Goal: Transaction & Acquisition: Purchase product/service

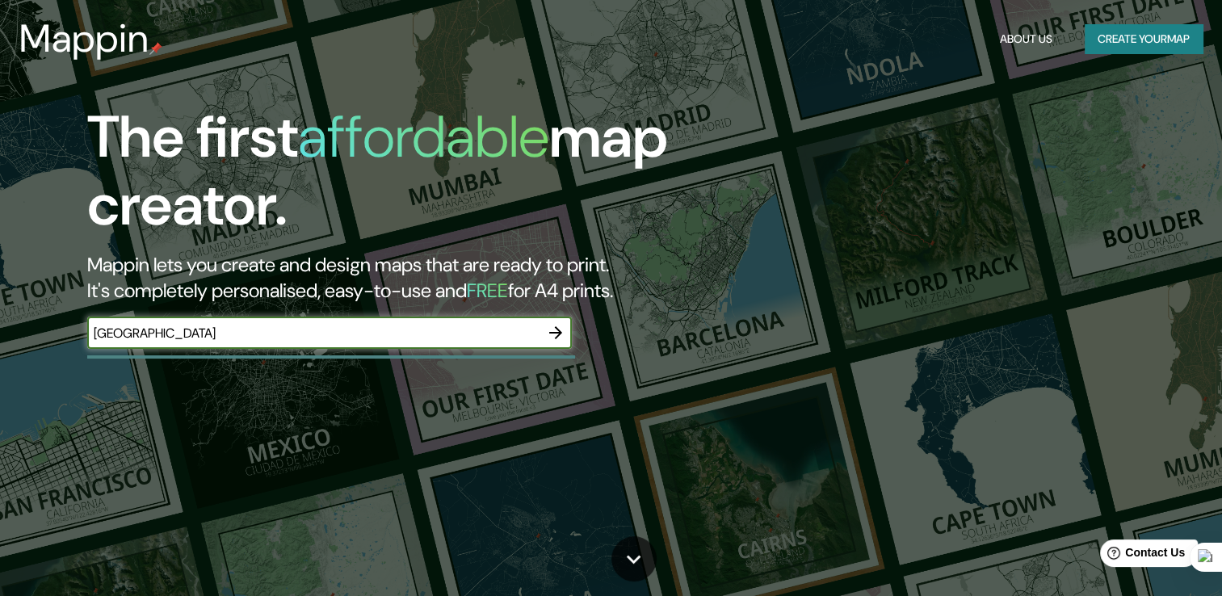
type input "MONTERREY"
click at [1122, 39] on button "Create your map" at bounding box center [1143, 39] width 118 height 30
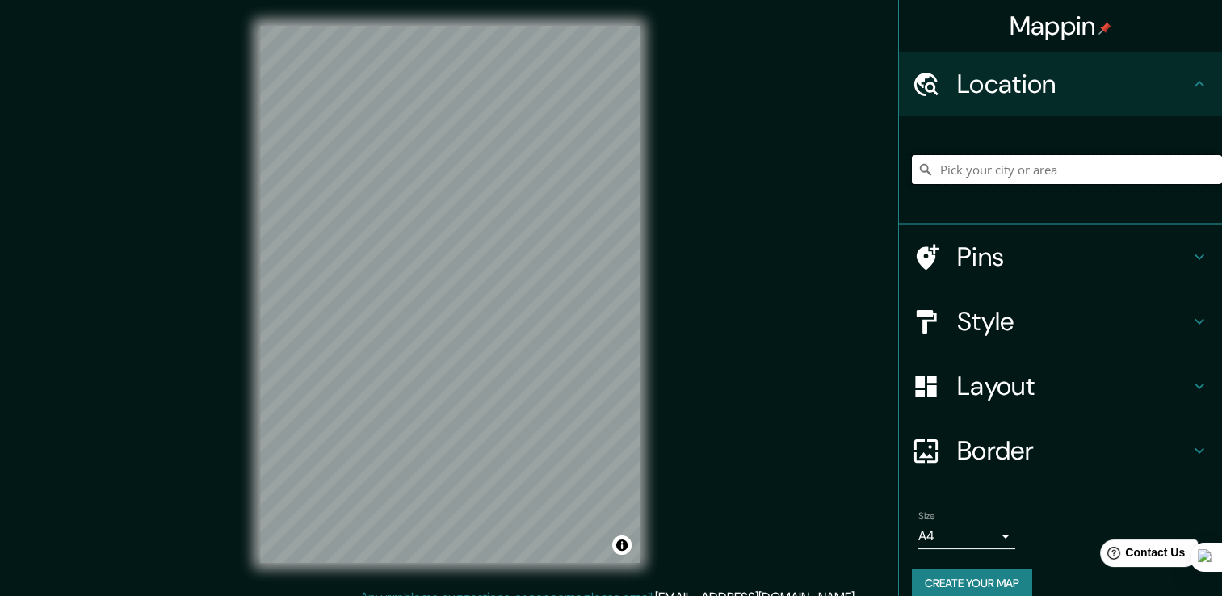
click at [1025, 158] on input "Pick your city or area" at bounding box center [1067, 169] width 310 height 29
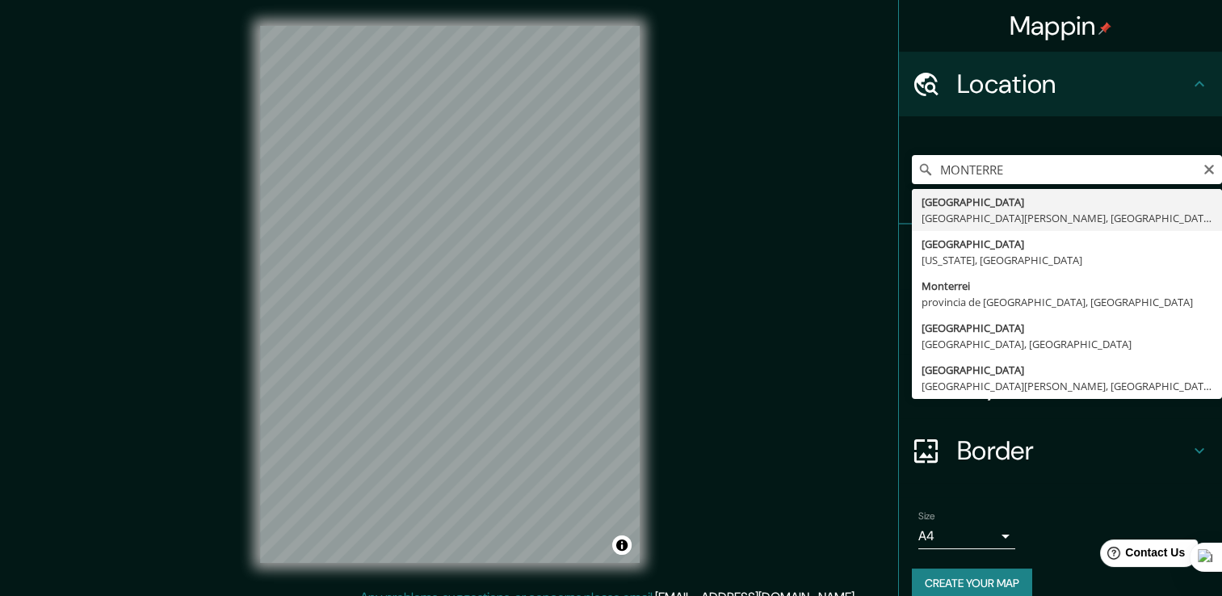
type input "Monterrey, Nuevo León, México"
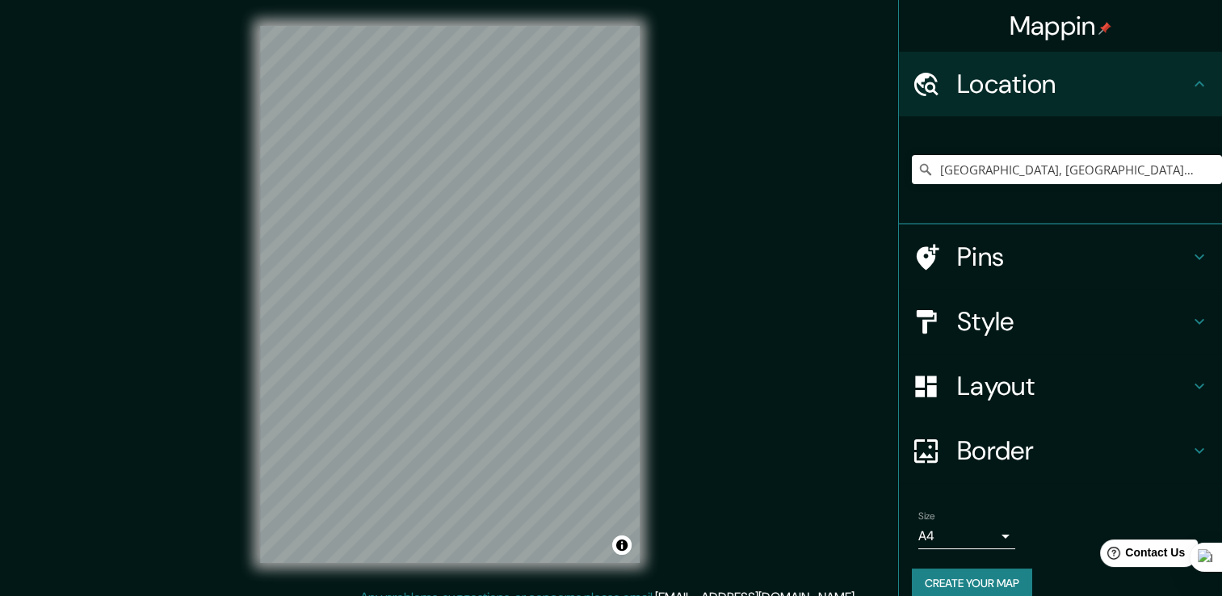
click at [1189, 256] on icon at bounding box center [1198, 256] width 19 height 19
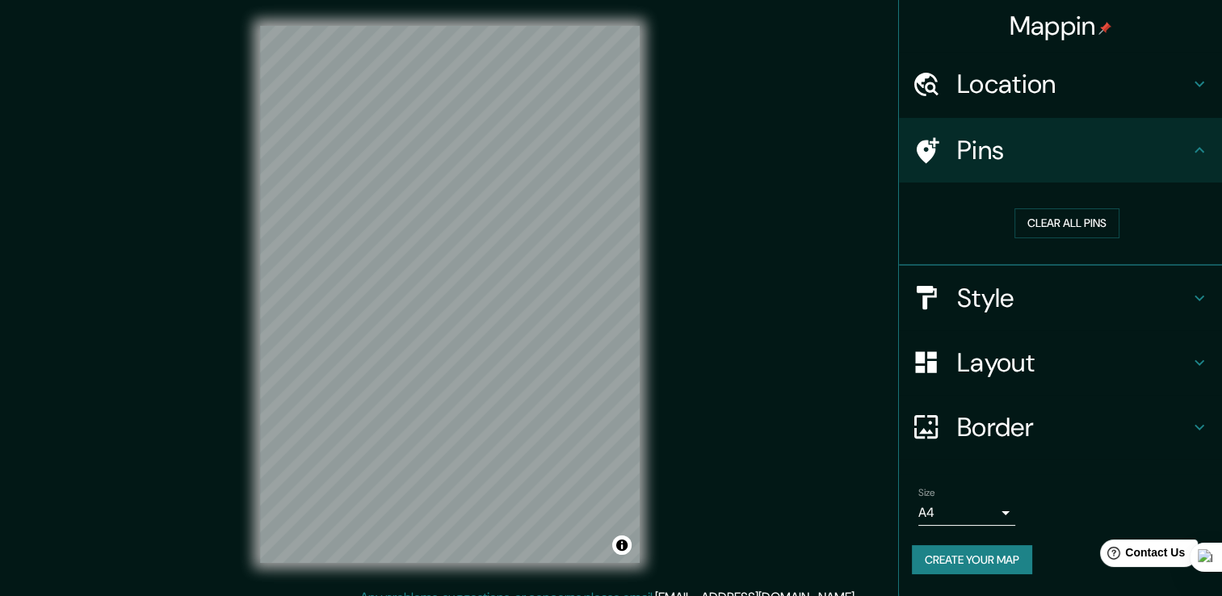
click at [1182, 284] on h4 "Style" at bounding box center [1073, 298] width 233 height 32
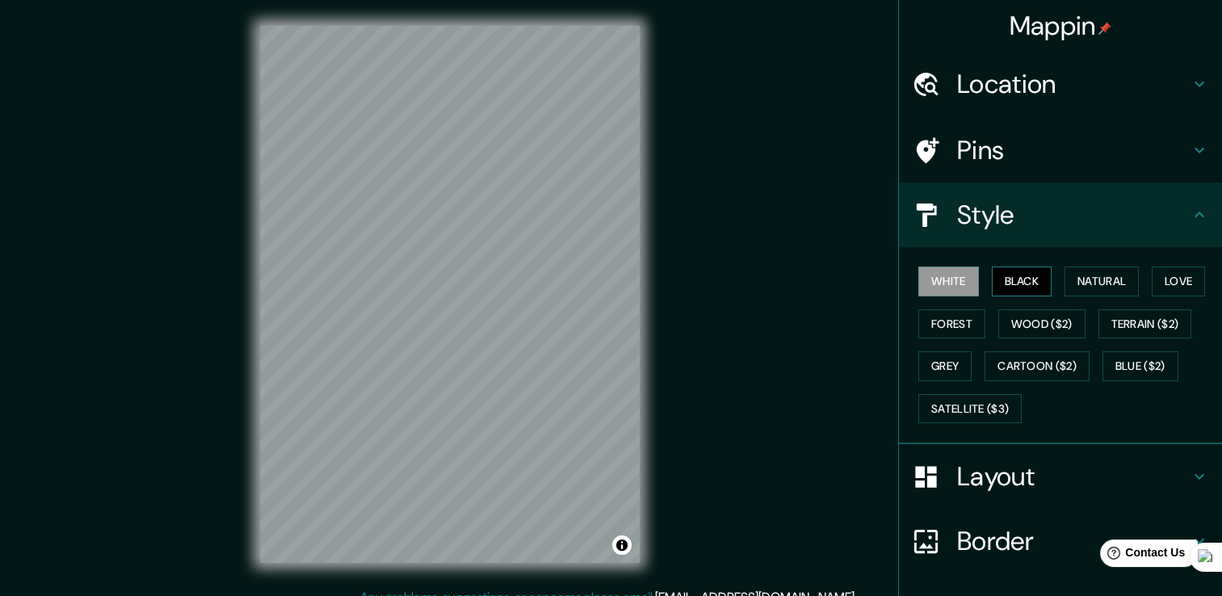
click at [1030, 291] on button "Black" at bounding box center [1022, 281] width 61 height 30
click at [1096, 286] on button "Natural" at bounding box center [1101, 281] width 74 height 30
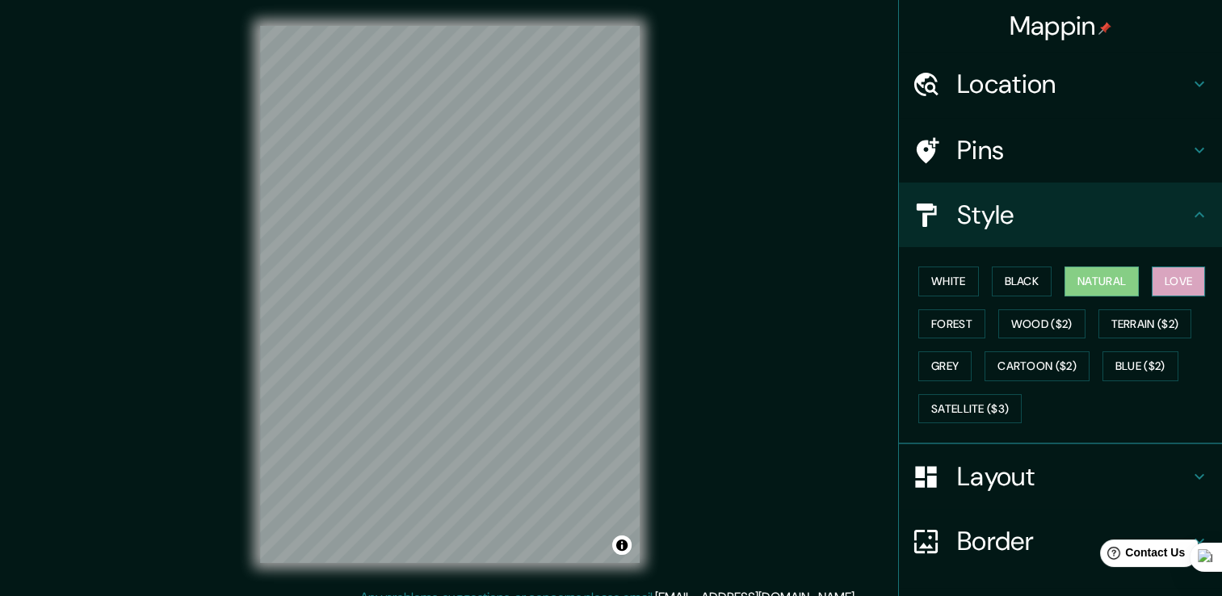
click at [1169, 283] on button "Love" at bounding box center [1177, 281] width 53 height 30
click at [942, 326] on button "Forest" at bounding box center [951, 324] width 67 height 30
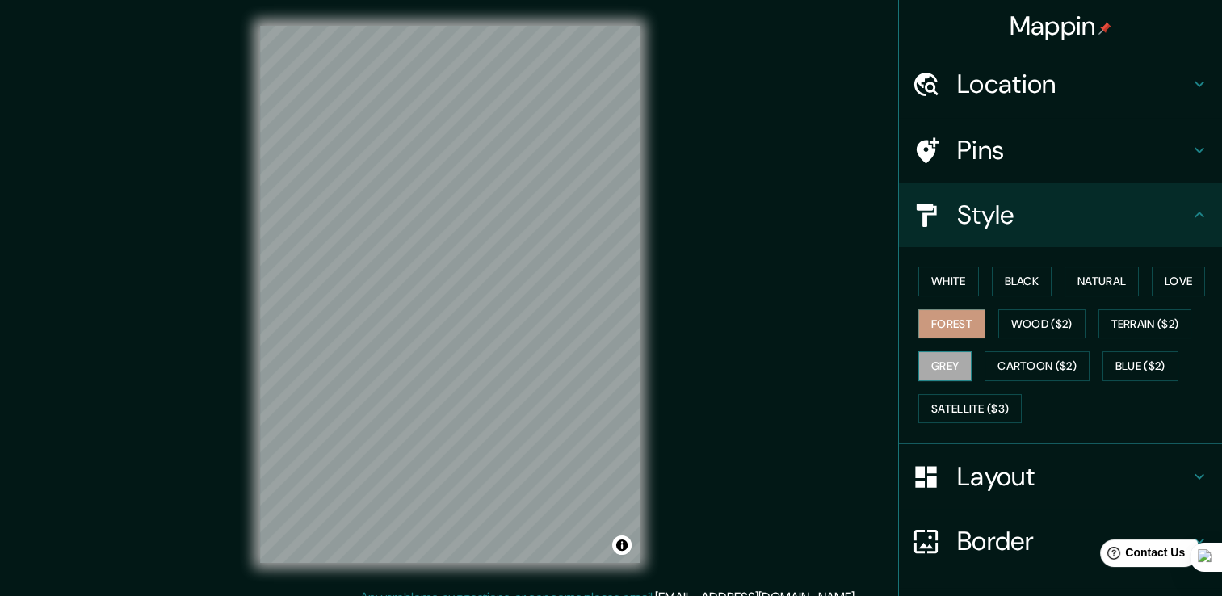
click at [929, 367] on button "Grey" at bounding box center [944, 366] width 53 height 30
click at [939, 411] on button "Satellite ($3)" at bounding box center [969, 409] width 103 height 30
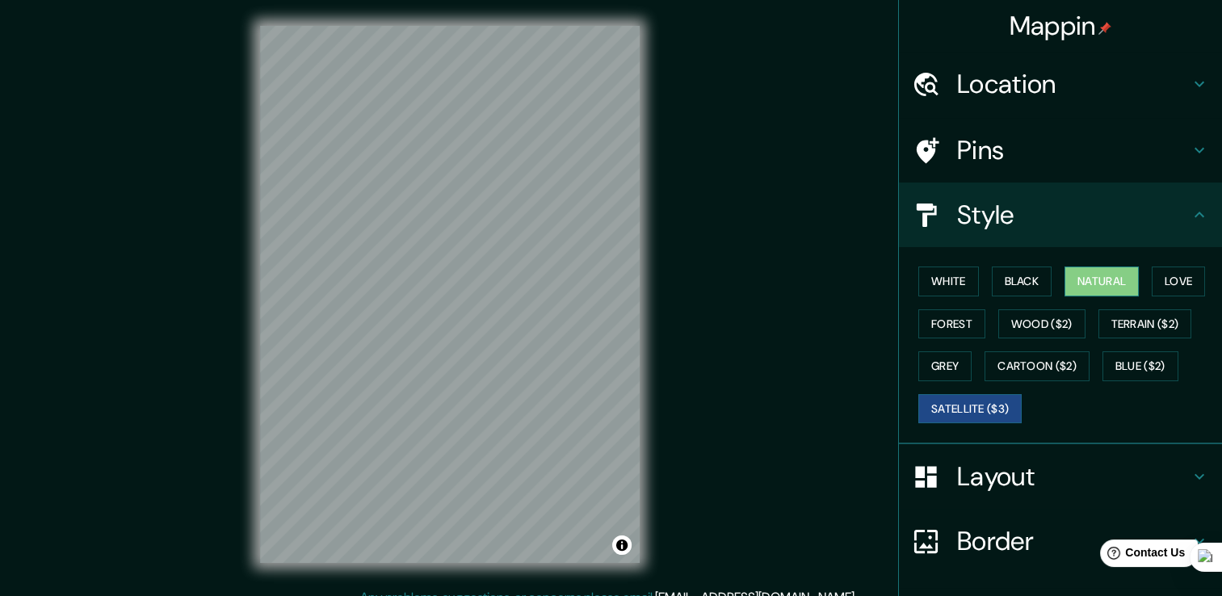
click at [1096, 280] on button "Natural" at bounding box center [1101, 281] width 74 height 30
click at [958, 404] on button "Satellite ($3)" at bounding box center [969, 409] width 103 height 30
click at [1101, 287] on button "Natural" at bounding box center [1101, 281] width 74 height 30
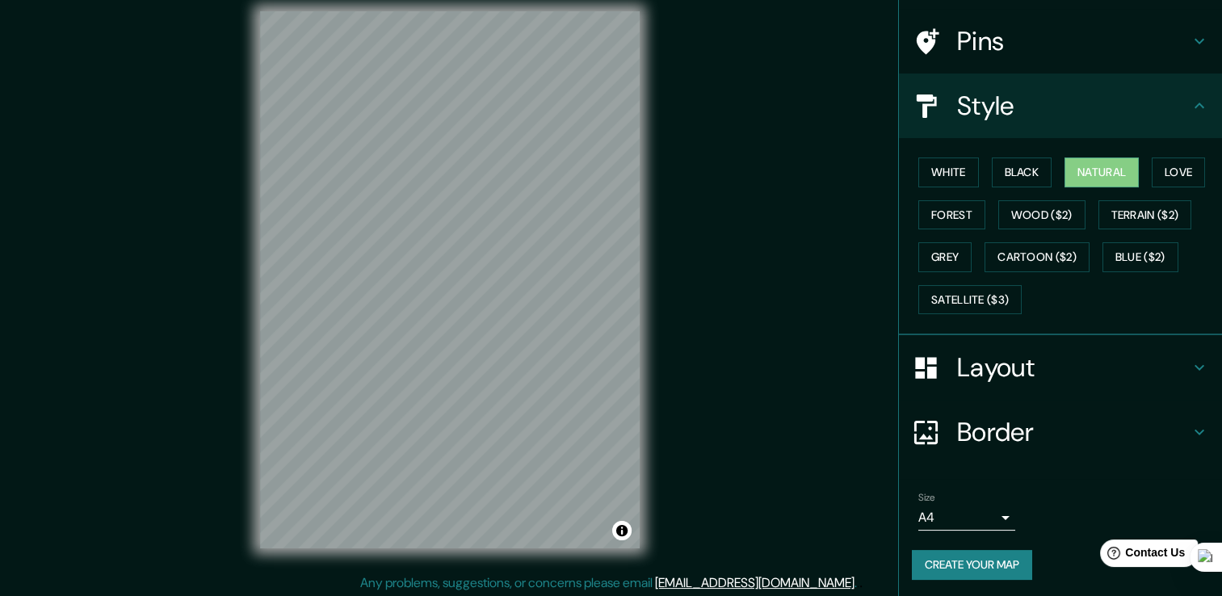
scroll to position [18, 0]
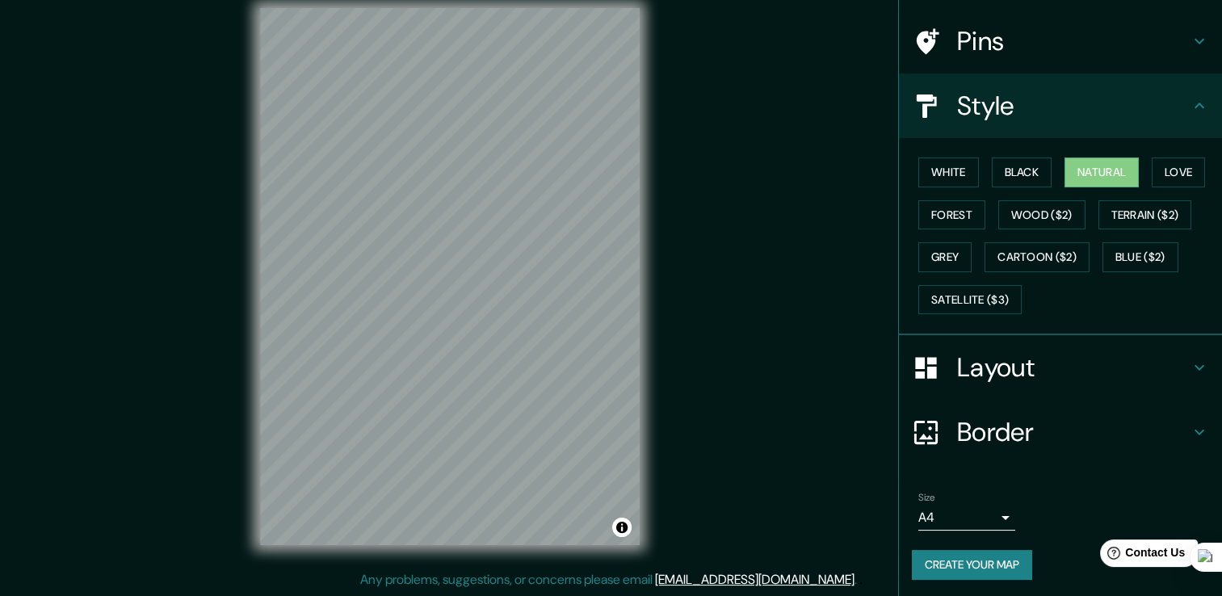
click at [975, 568] on button "Create your map" at bounding box center [972, 565] width 120 height 30
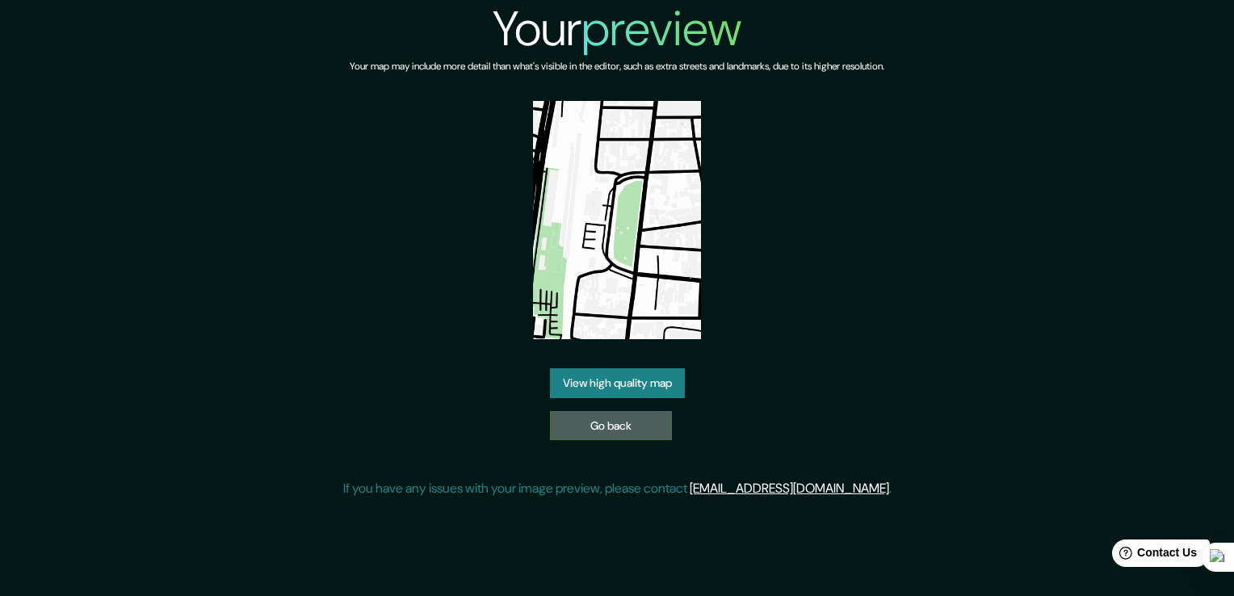
click at [649, 425] on link "Go back" at bounding box center [611, 426] width 122 height 30
click at [675, 373] on link "View high quality map" at bounding box center [617, 383] width 135 height 30
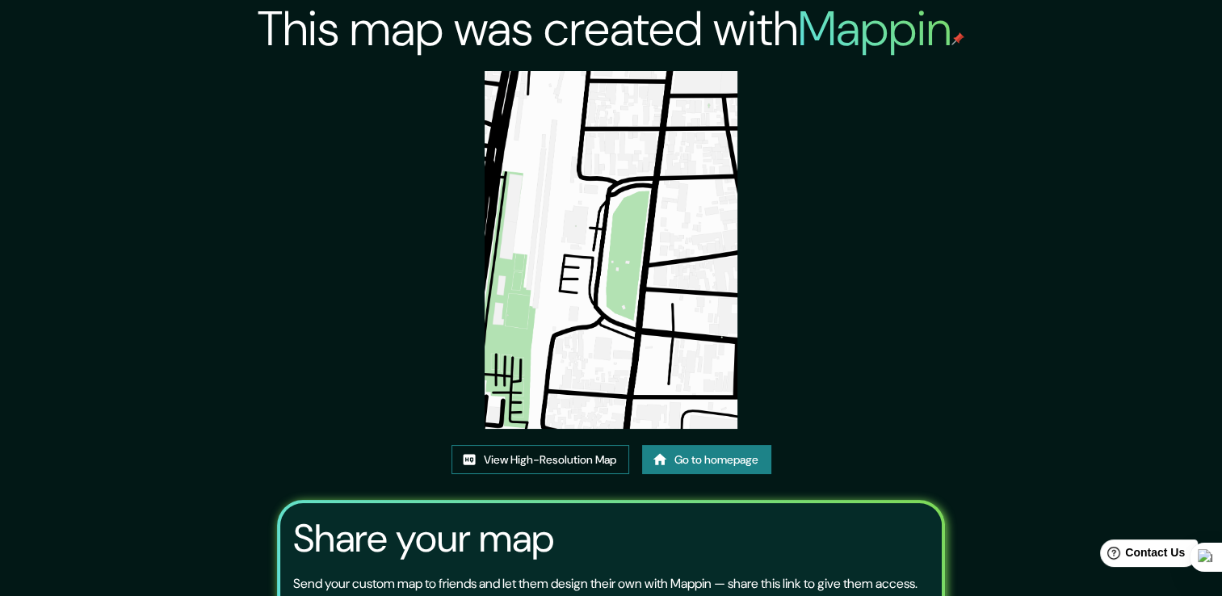
click at [575, 468] on link "View High-Resolution Map" at bounding box center [540, 460] width 178 height 30
